Goal: Task Accomplishment & Management: Manage account settings

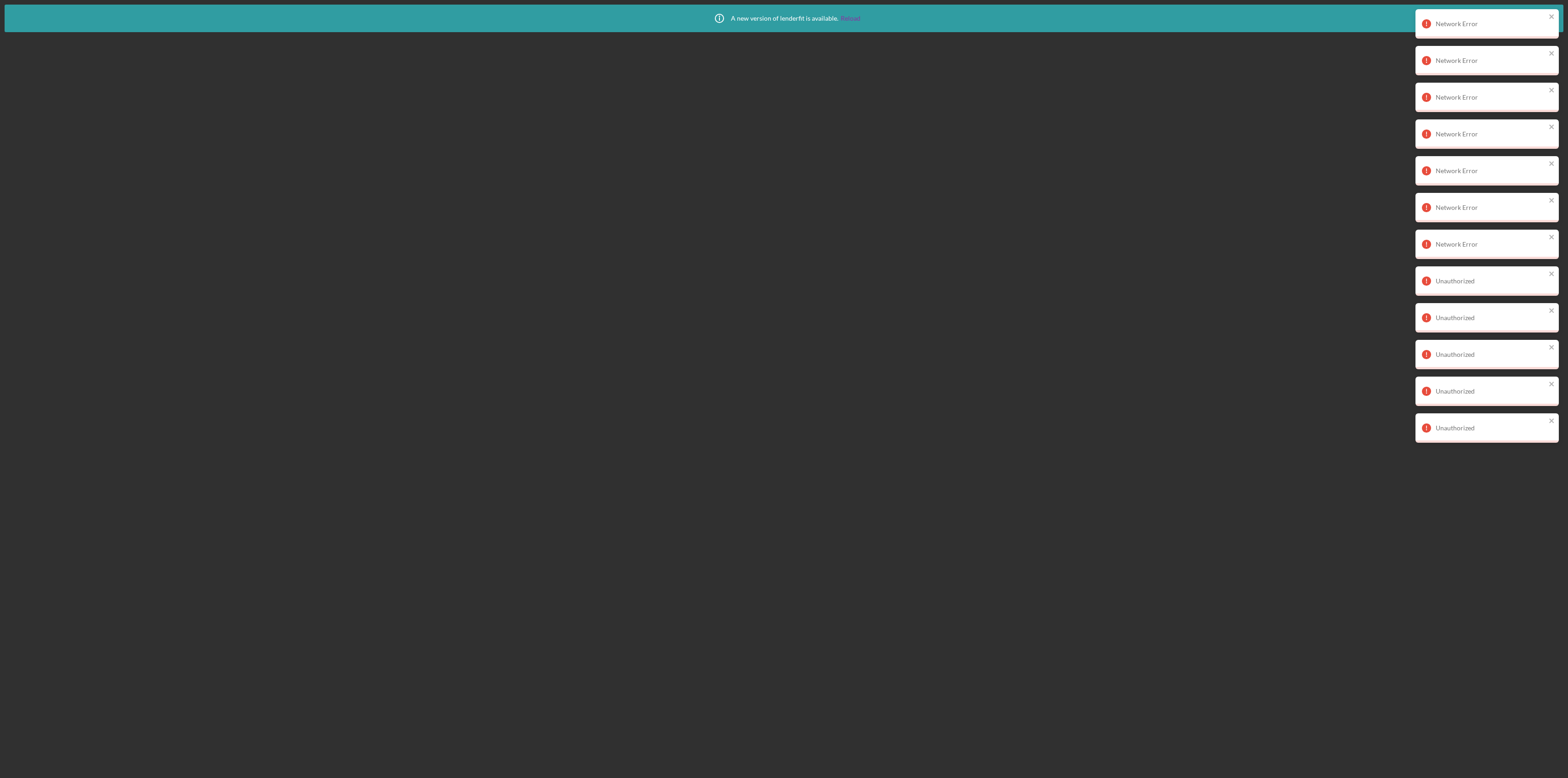
scroll to position [1, 0]
